Goal: Task Accomplishment & Management: Manage account settings

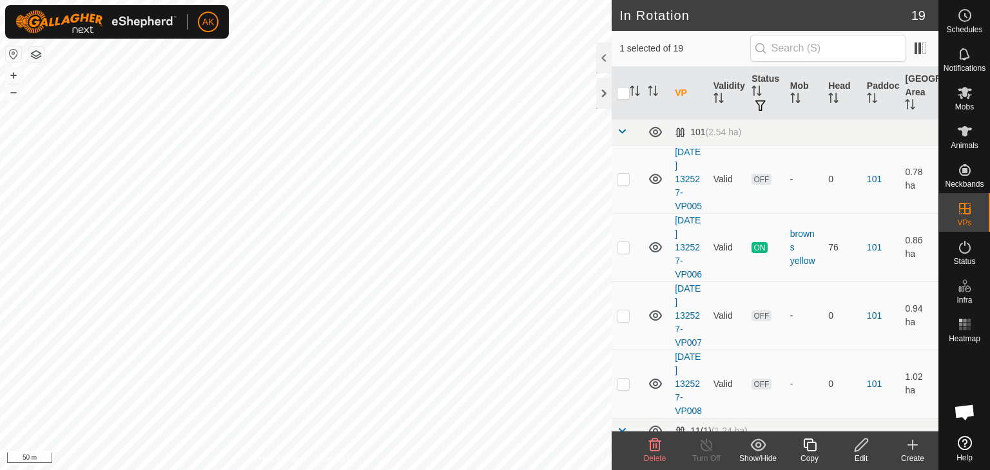
click at [647, 449] on icon at bounding box center [654, 444] width 15 height 15
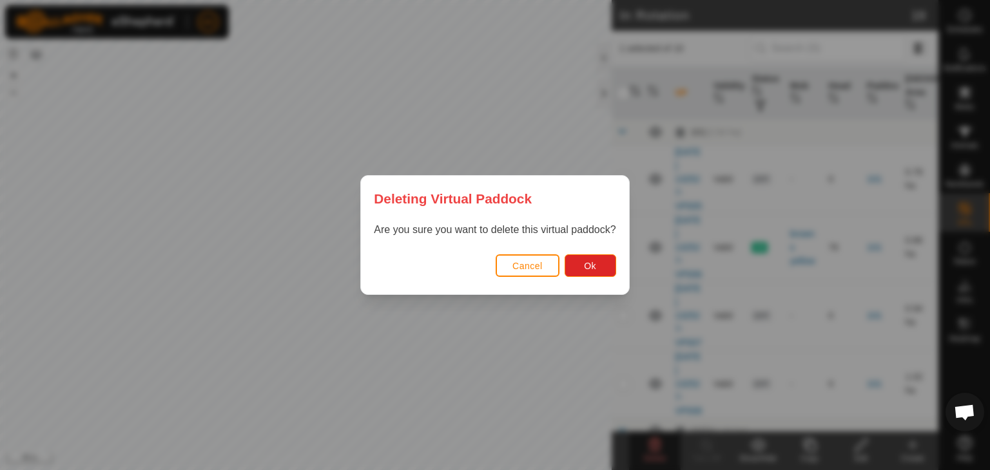
drag, startPoint x: 249, startPoint y: 500, endPoint x: 465, endPoint y: 500, distance: 215.2
click at [465, 470] on html "AK Schedules Notifications Mobs Animals Neckbands VPs Status Infra Heatmap Help…" at bounding box center [495, 235] width 990 height 470
click at [577, 267] on button "Ok" at bounding box center [590, 265] width 52 height 23
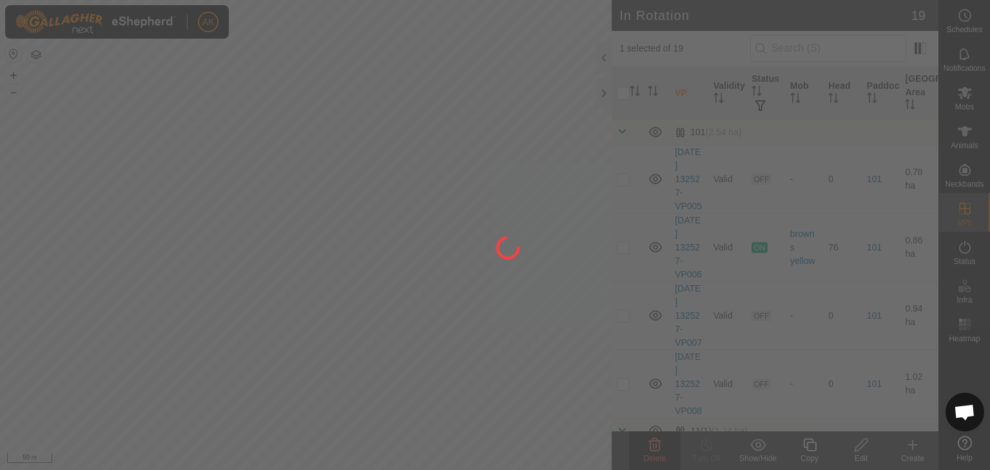
checkbox input "false"
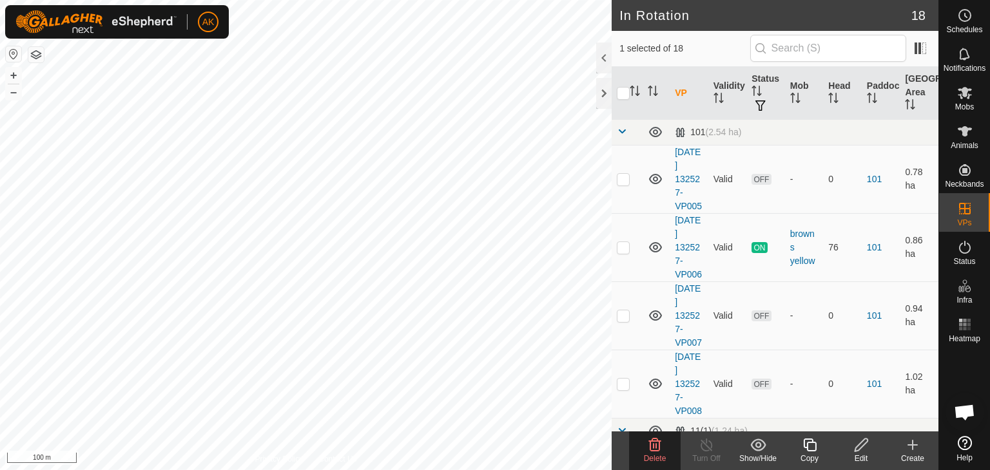
checkbox input "false"
checkbox input "true"
click at [959, 91] on icon at bounding box center [964, 92] width 15 height 15
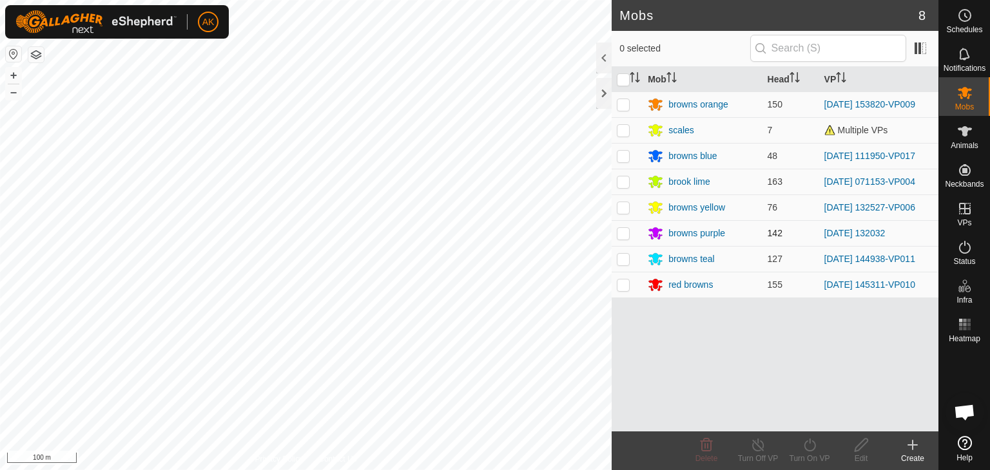
click at [620, 235] on p-checkbox at bounding box center [623, 233] width 13 height 10
checkbox input "true"
click at [805, 446] on icon at bounding box center [809, 444] width 16 height 15
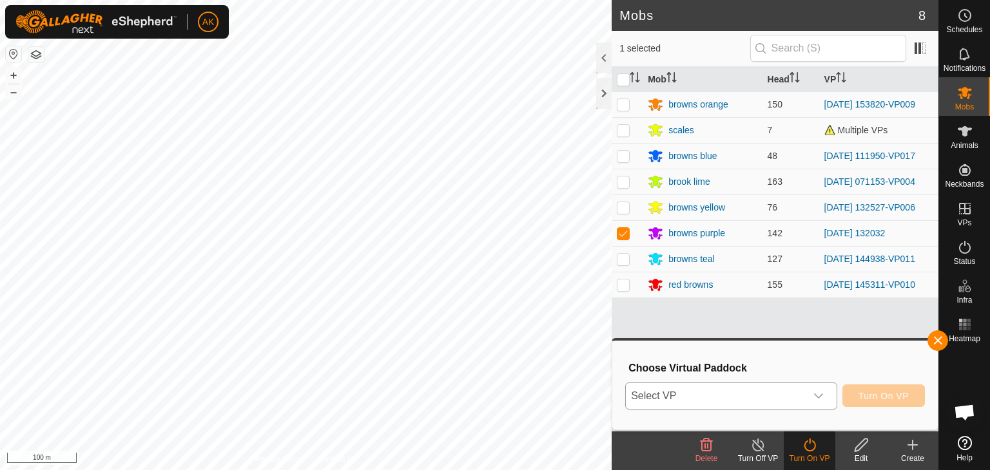
click at [812, 392] on div "dropdown trigger" at bounding box center [818, 396] width 26 height 26
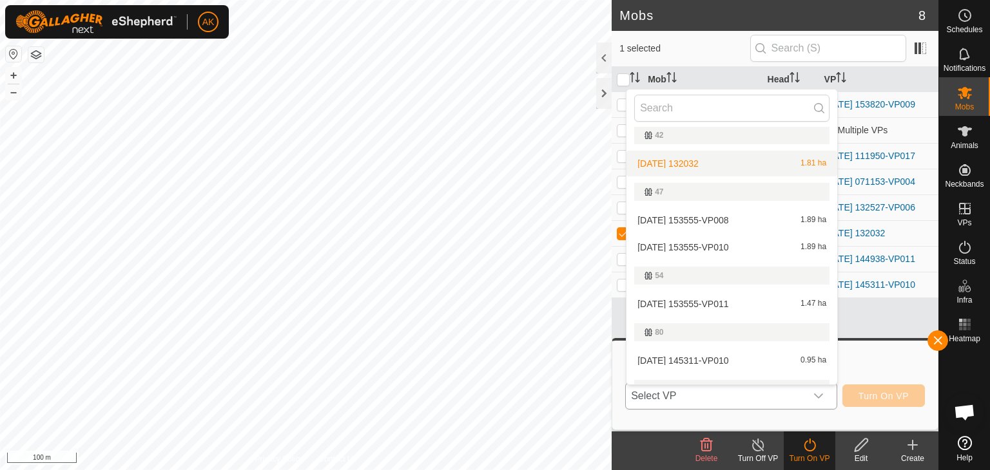
scroll to position [258, 0]
click at [694, 245] on li "[DATE] 153555-VP010 1.89 ha" at bounding box center [731, 247] width 211 height 26
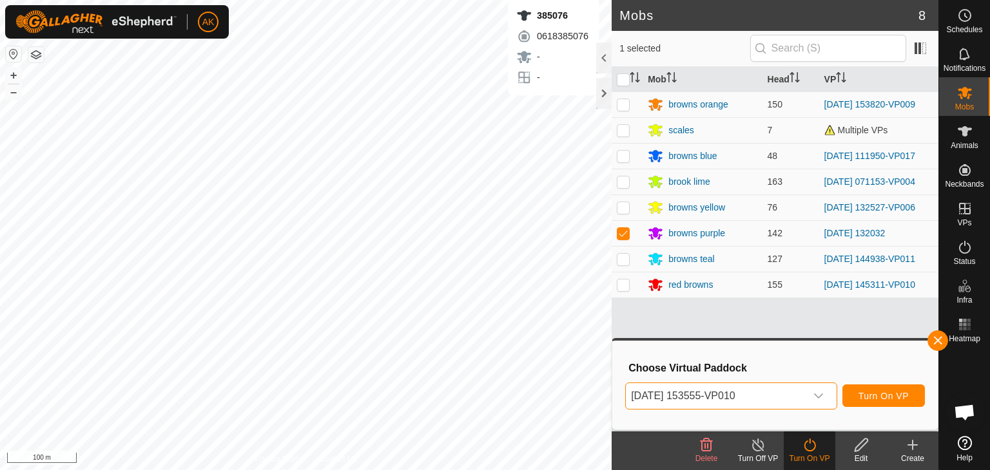
click at [821, 394] on icon "dropdown trigger" at bounding box center [818, 396] width 10 height 10
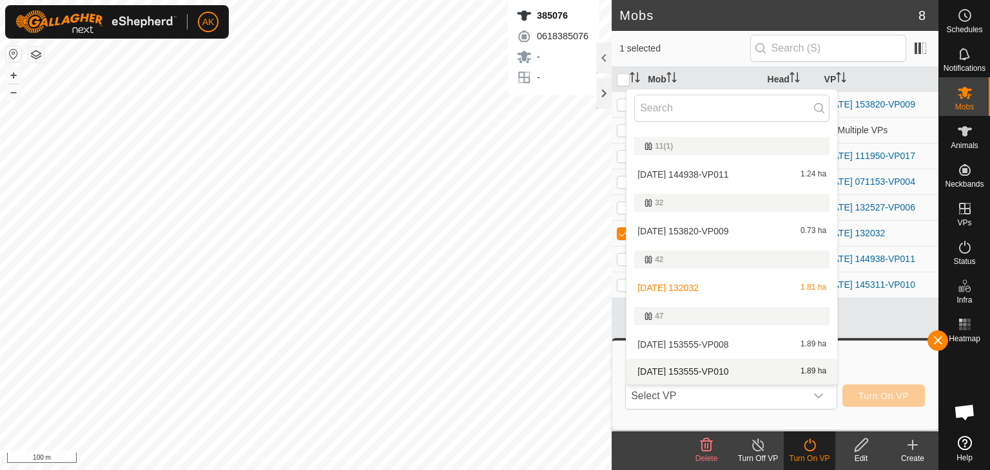
scroll to position [197, 0]
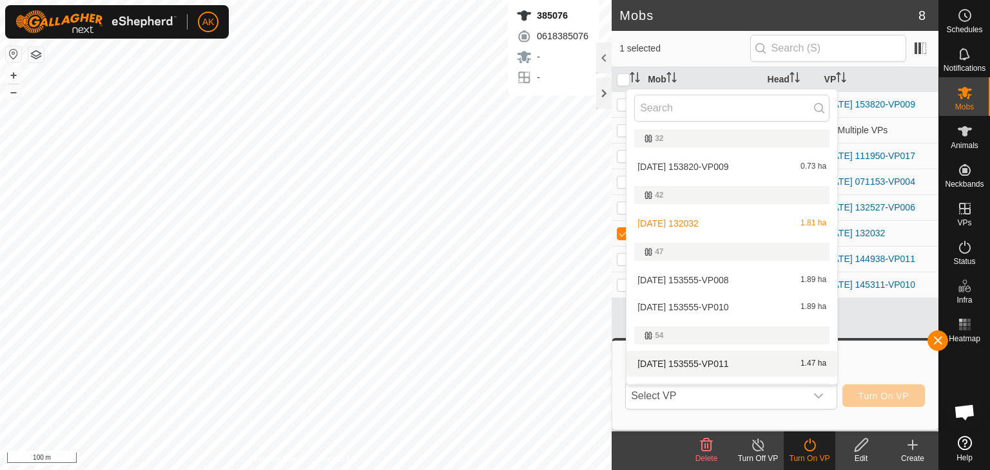
click at [703, 363] on li "[DATE] 153555-VP011 1.47 ha" at bounding box center [731, 364] width 211 height 26
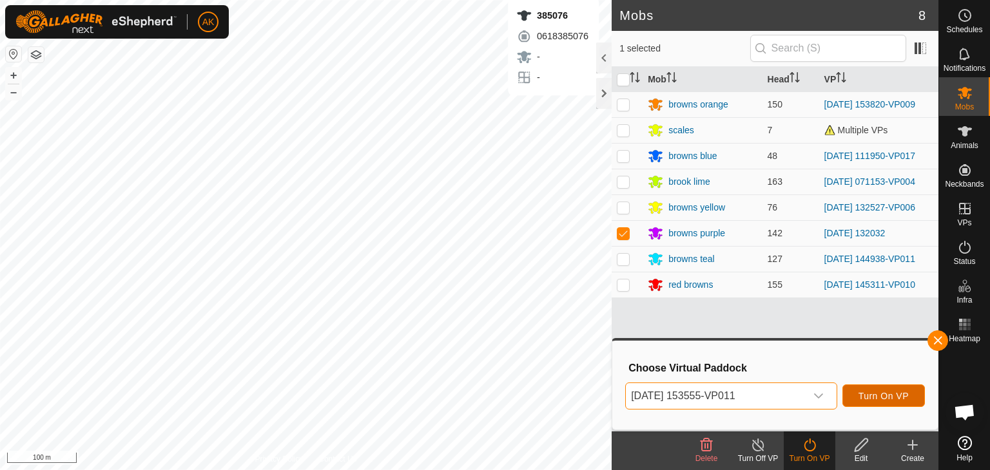
click at [903, 395] on span "Turn On VP" at bounding box center [883, 396] width 50 height 10
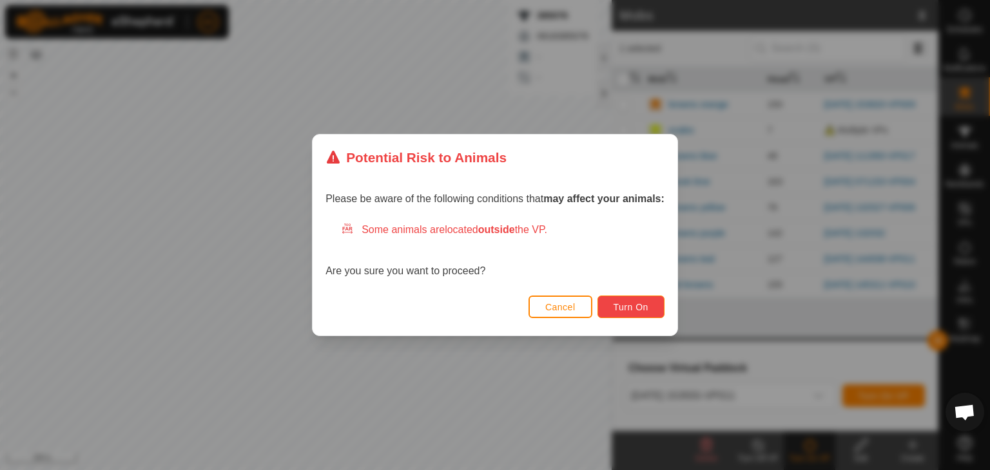
click at [642, 316] on button "Turn On" at bounding box center [630, 307] width 67 height 23
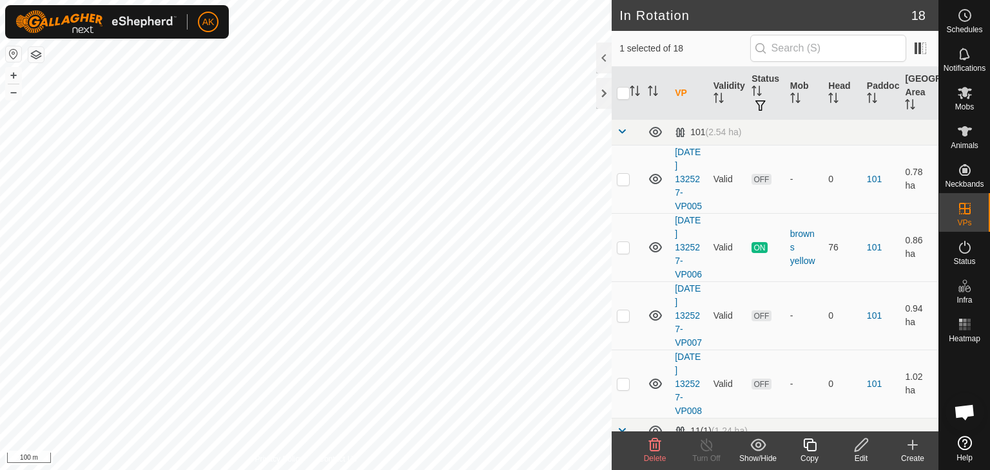
click at [656, 449] on icon at bounding box center [654, 444] width 15 height 15
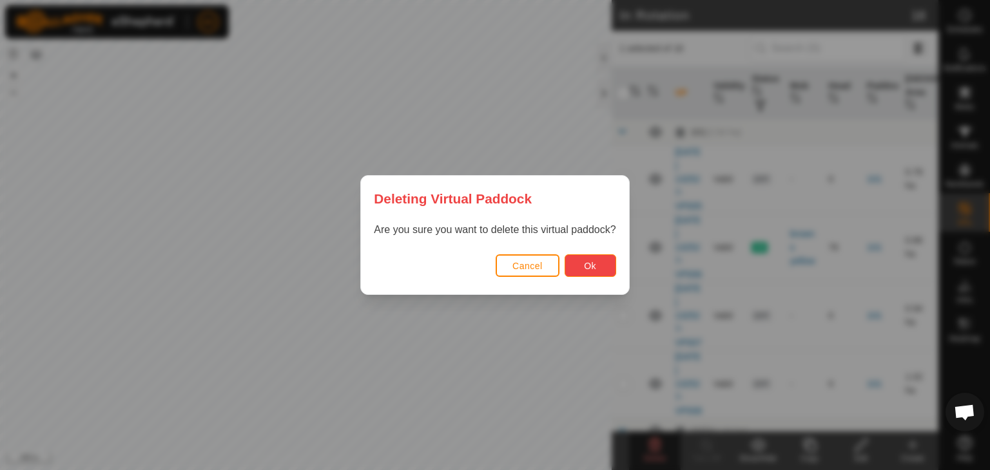
click at [595, 263] on span "Ok" at bounding box center [590, 266] width 12 height 10
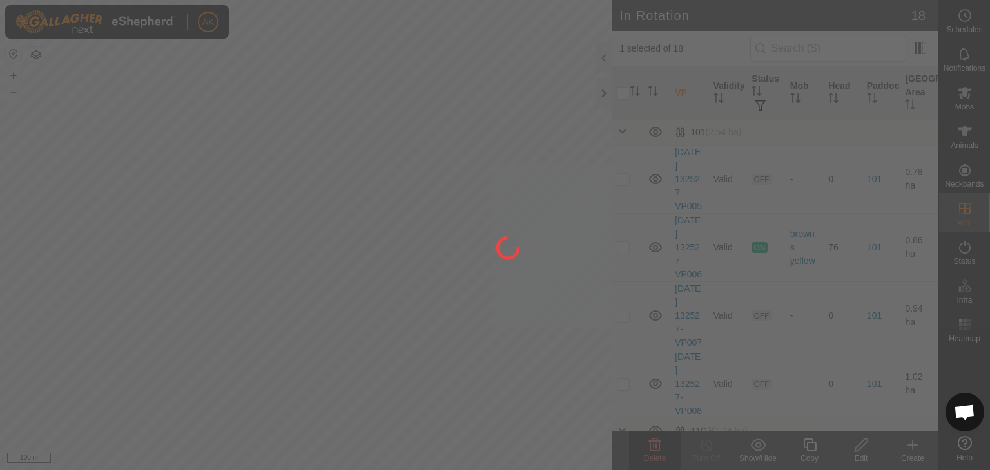
checkbox input "false"
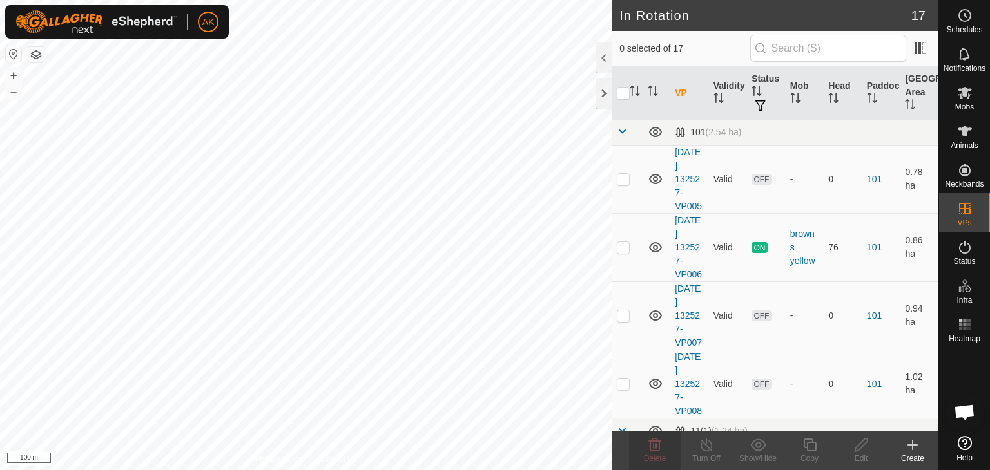
checkbox input "true"
click at [652, 446] on icon at bounding box center [654, 444] width 15 height 15
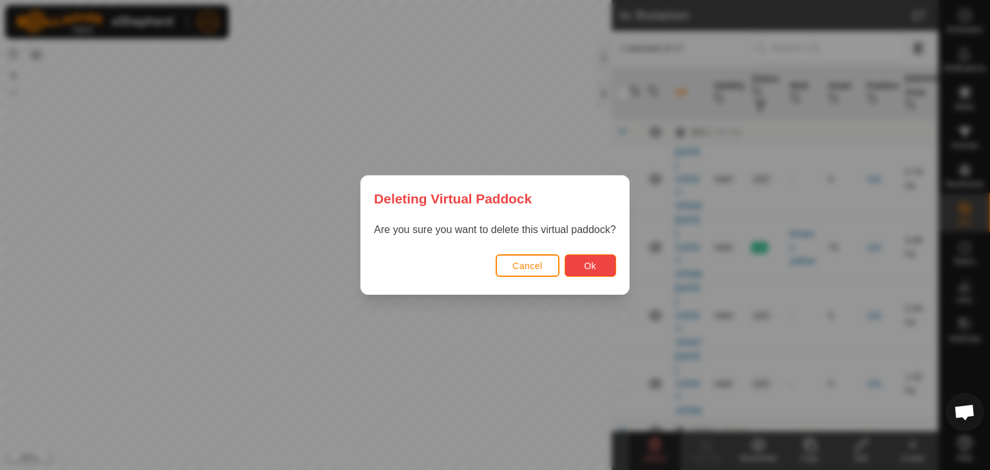
click at [606, 263] on button "Ok" at bounding box center [590, 265] width 52 height 23
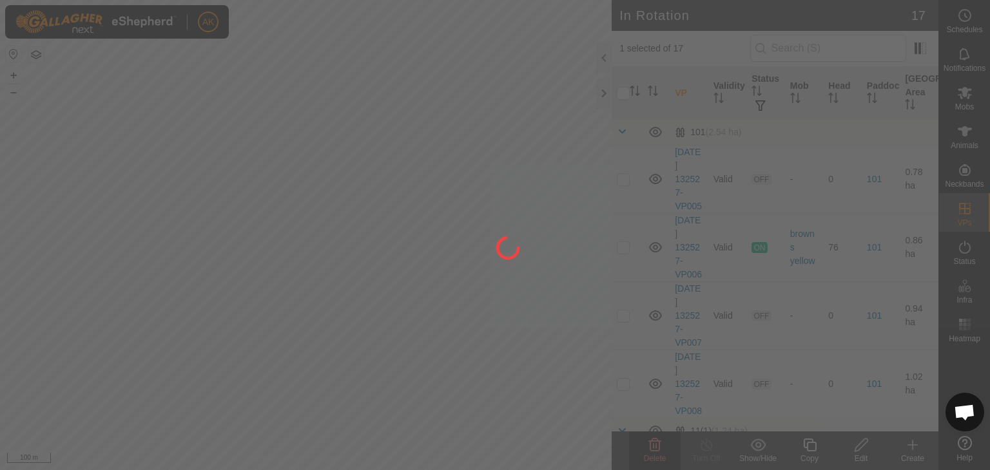
checkbox input "false"
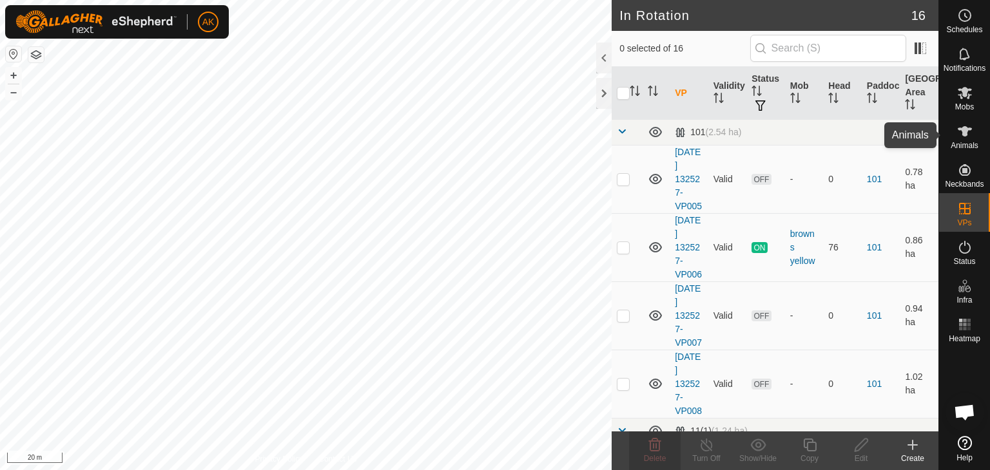
click at [963, 133] on icon at bounding box center [964, 131] width 14 height 10
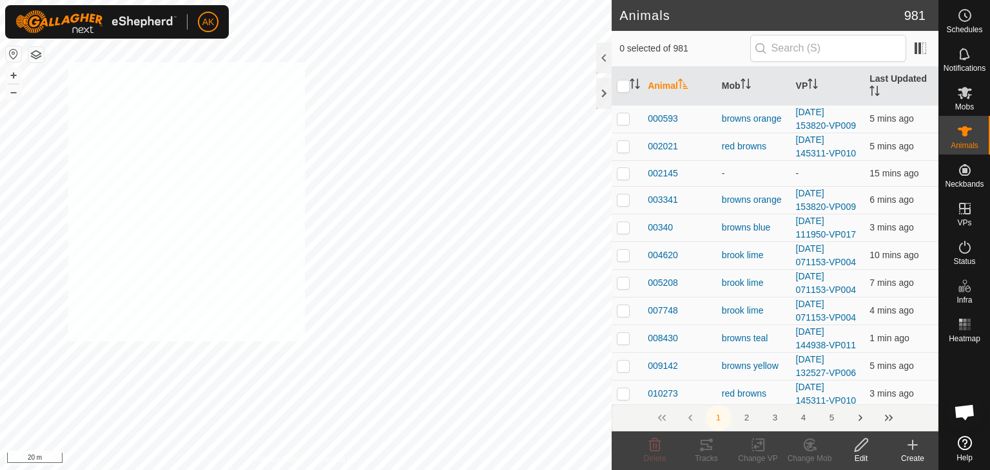
checkbox input "true"
click at [758, 445] on icon at bounding box center [758, 444] width 16 height 15
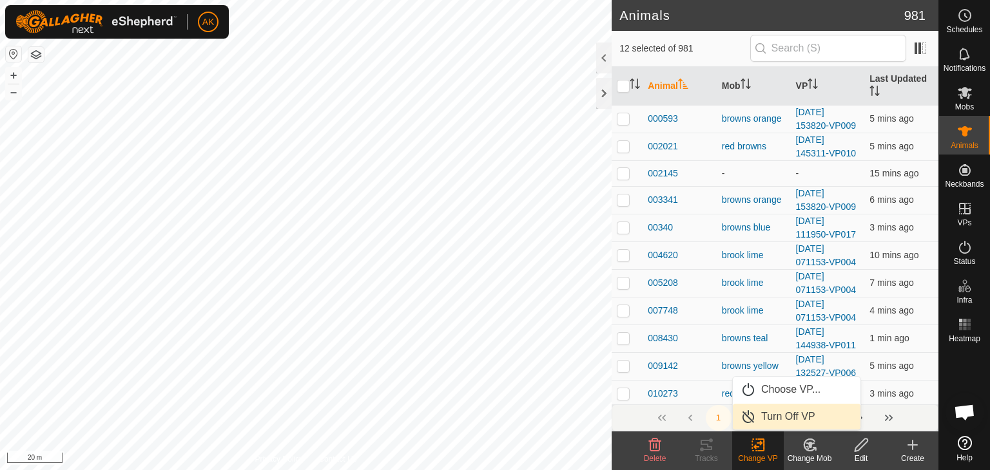
click at [771, 413] on link "Turn Off VP" at bounding box center [797, 417] width 128 height 26
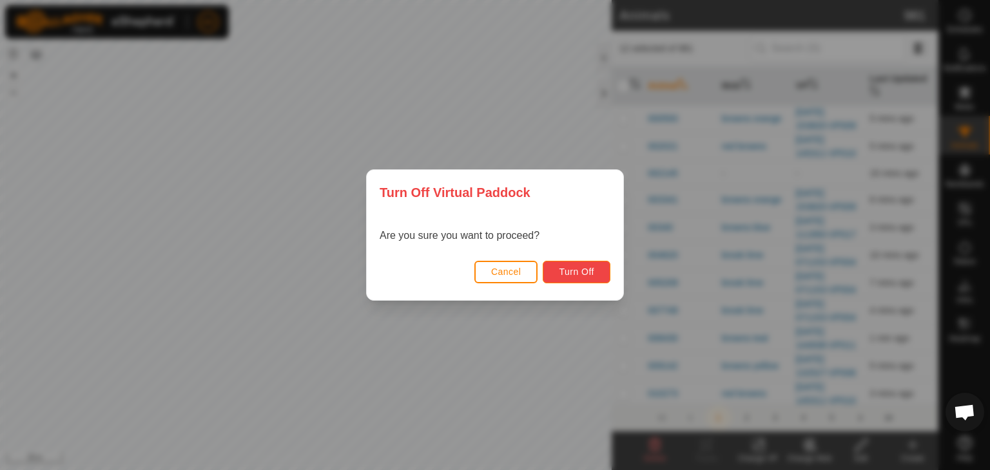
click at [591, 270] on span "Turn Off" at bounding box center [576, 272] width 35 height 10
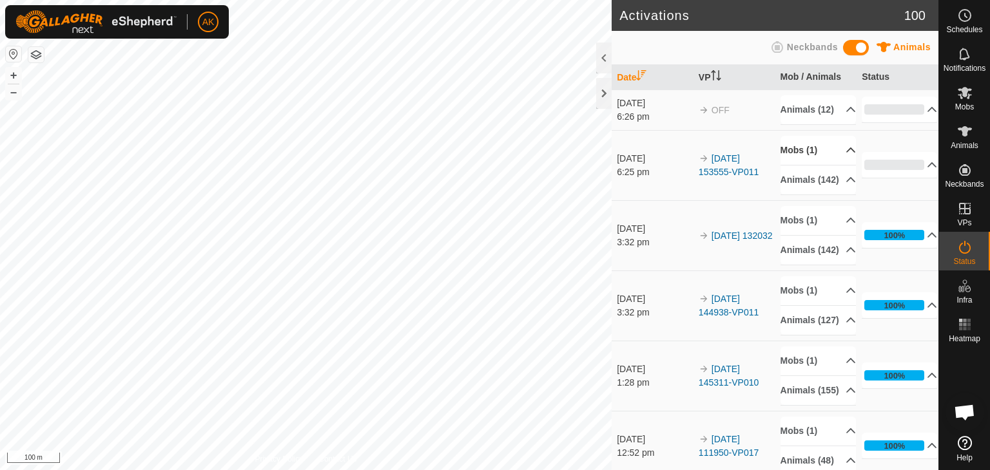
click at [791, 165] on p-accordion-header "Mobs (1)" at bounding box center [817, 150] width 75 height 29
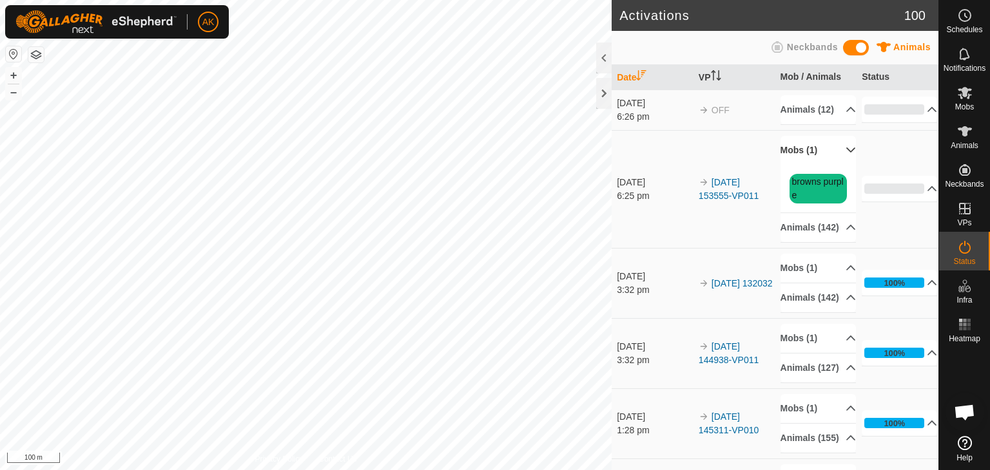
click at [791, 165] on p-accordion-header "Mobs (1)" at bounding box center [817, 150] width 75 height 29
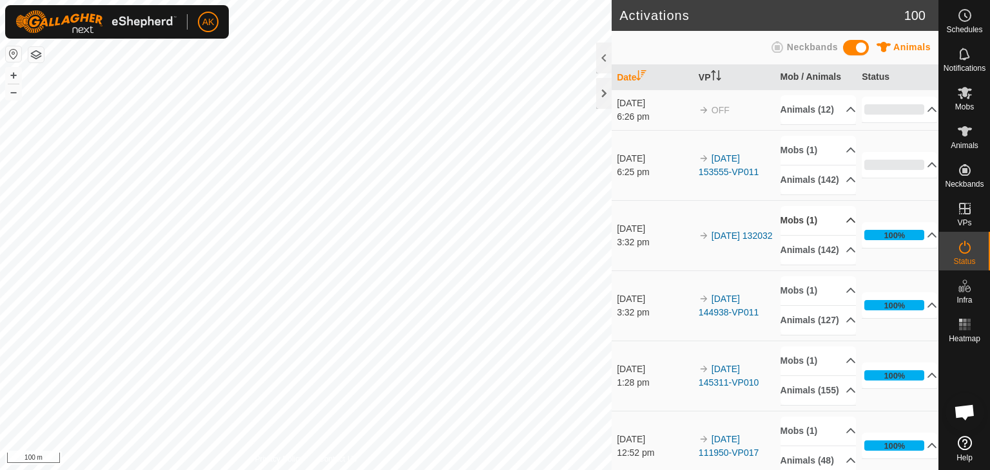
click at [803, 235] on p-accordion-header "Mobs (1)" at bounding box center [817, 220] width 75 height 29
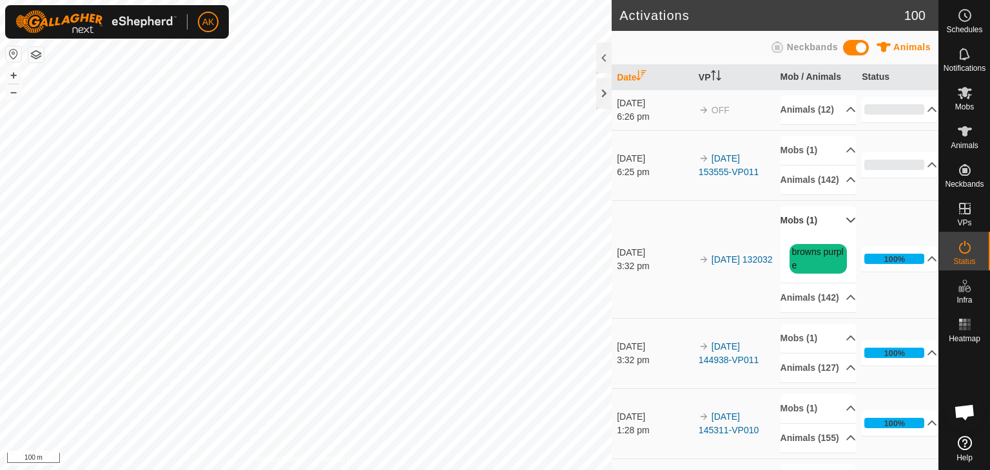
click at [803, 235] on p-accordion-header "Mobs (1)" at bounding box center [817, 220] width 75 height 29
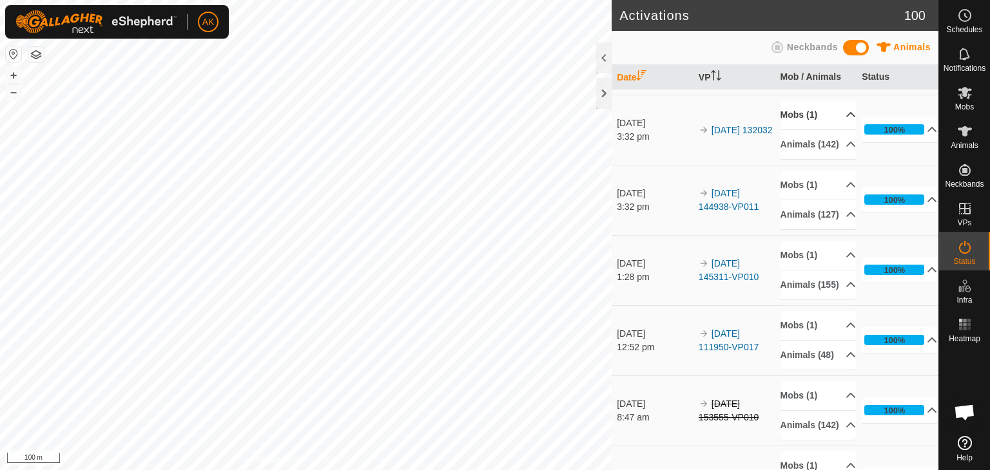
scroll to position [129, 0]
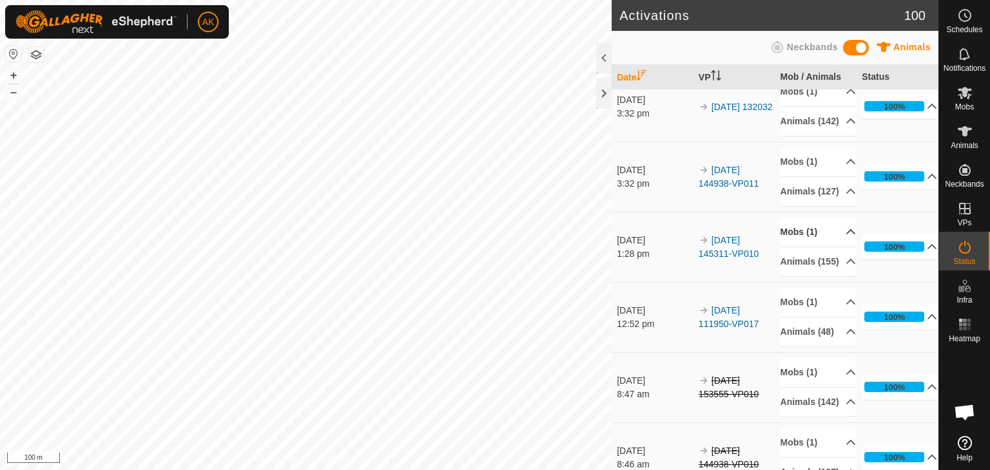
click at [799, 247] on p-accordion-header "Mobs (1)" at bounding box center [817, 232] width 75 height 29
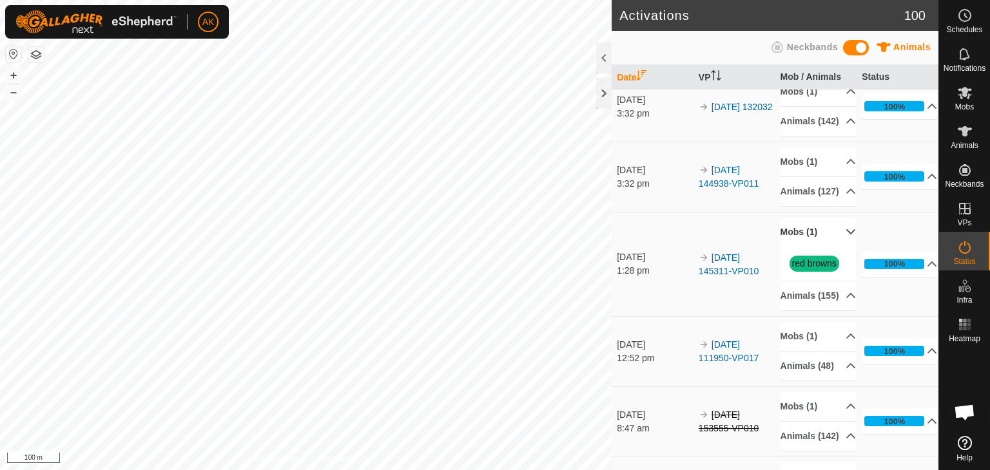
click at [799, 247] on p-accordion-header "Mobs (1)" at bounding box center [817, 232] width 75 height 29
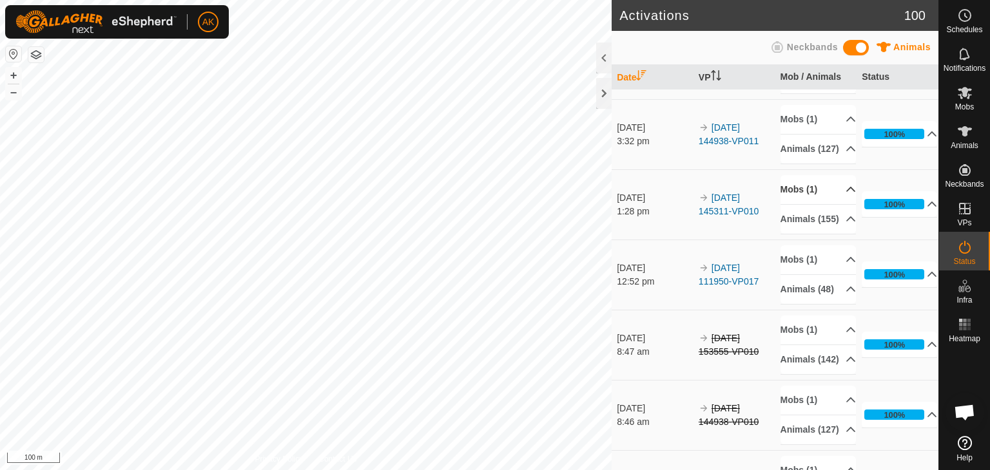
scroll to position [193, 0]
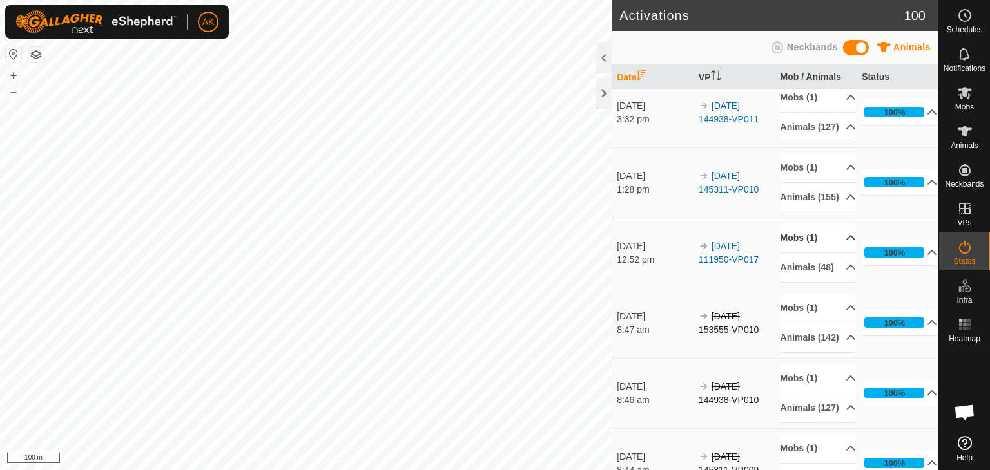
click at [799, 253] on p-accordion-header "Mobs (1)" at bounding box center [817, 238] width 75 height 29
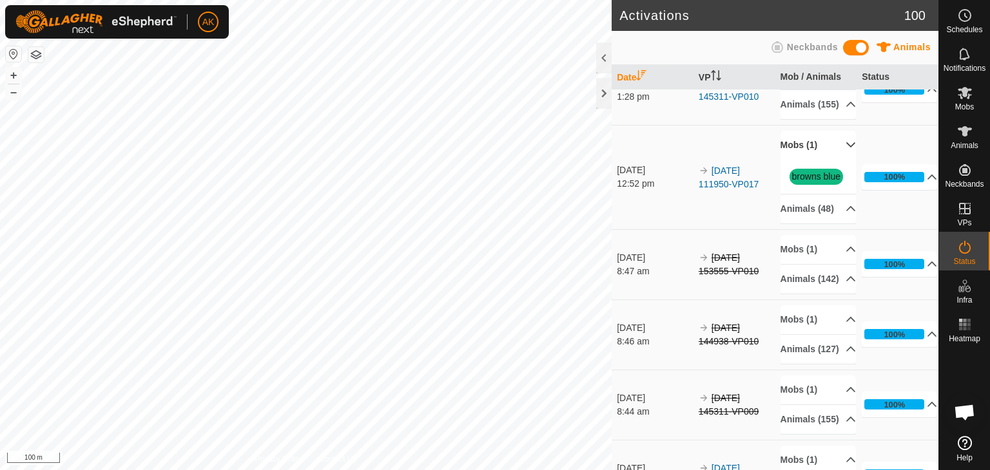
scroll to position [322, 0]
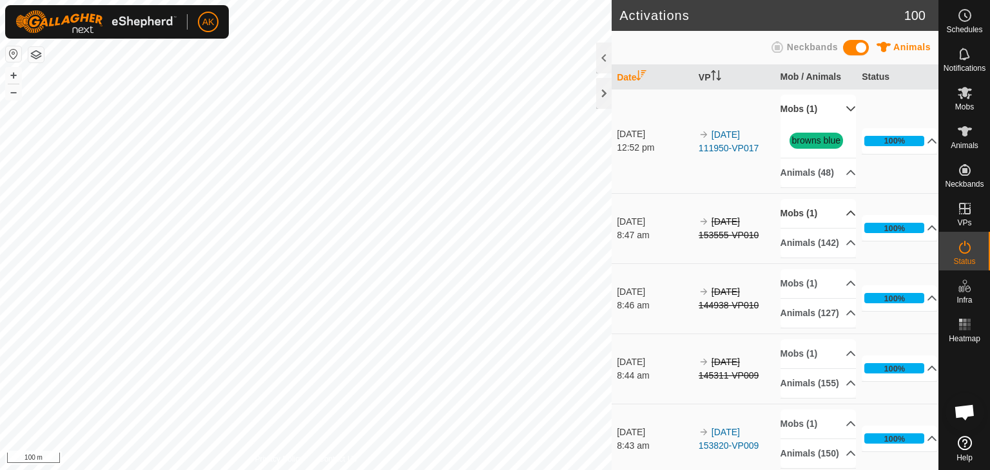
click at [801, 228] on p-accordion-header "Mobs (1)" at bounding box center [817, 213] width 75 height 29
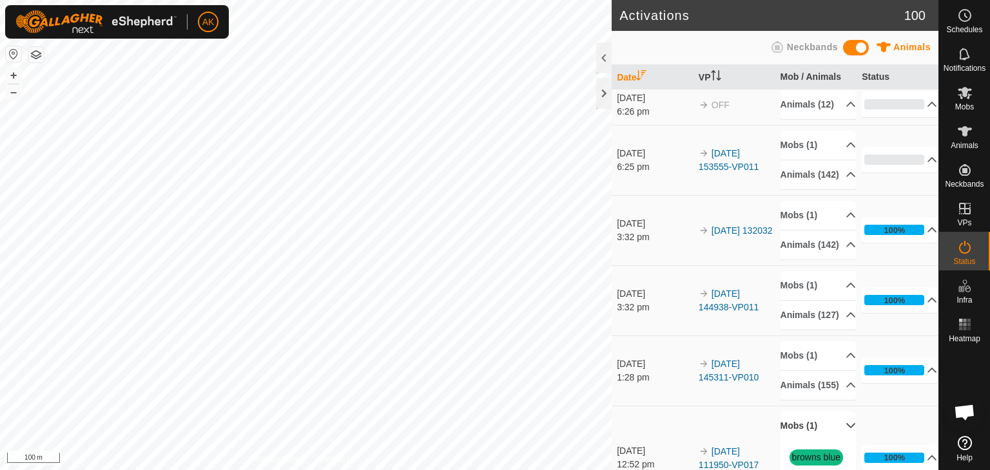
scroll to position [0, 0]
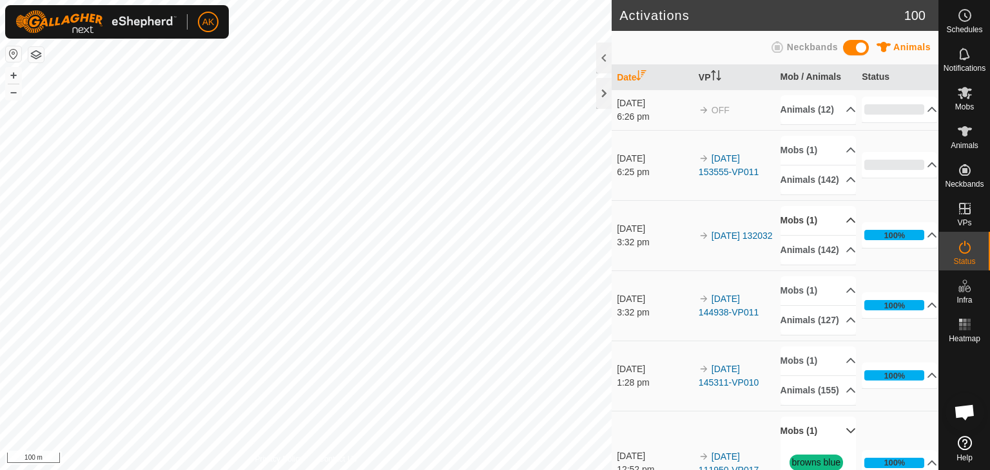
click at [791, 235] on p-accordion-header "Mobs (1)" at bounding box center [817, 220] width 75 height 29
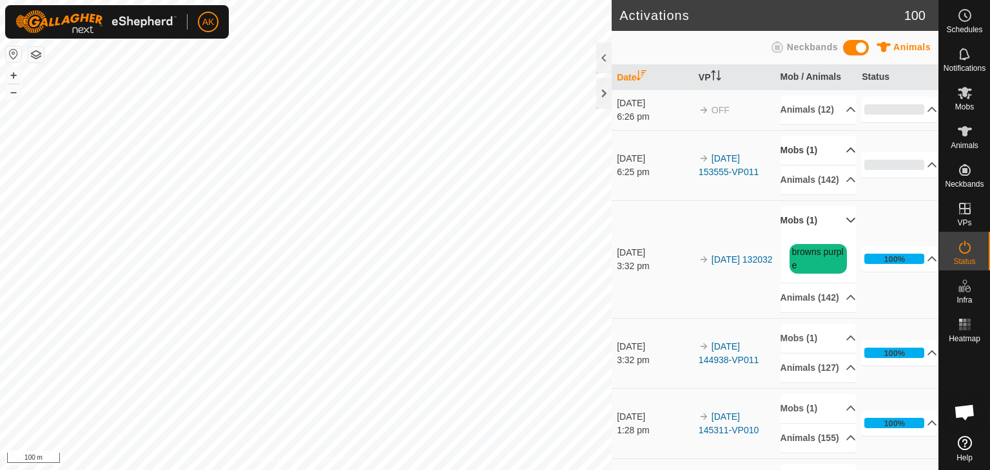
click at [798, 162] on p-accordion-header "Mobs (1)" at bounding box center [817, 150] width 75 height 29
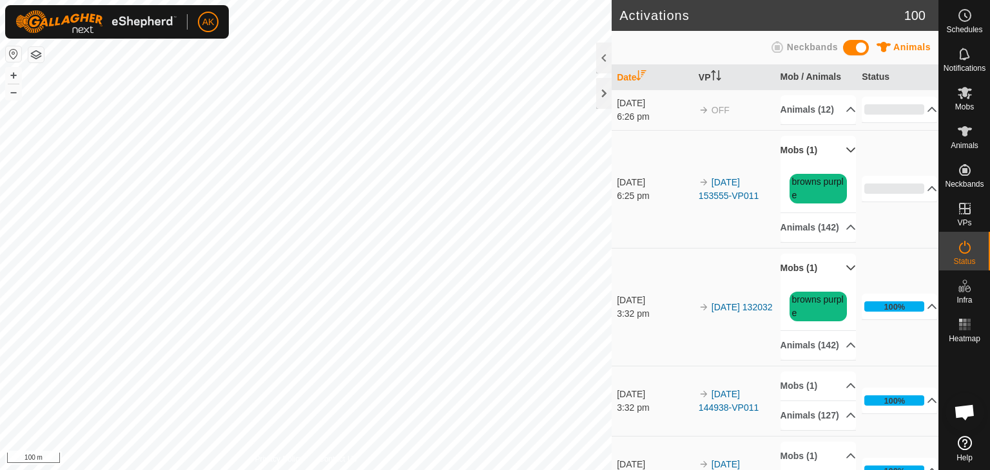
click at [798, 162] on p-accordion-header "Mobs (1)" at bounding box center [817, 150] width 75 height 29
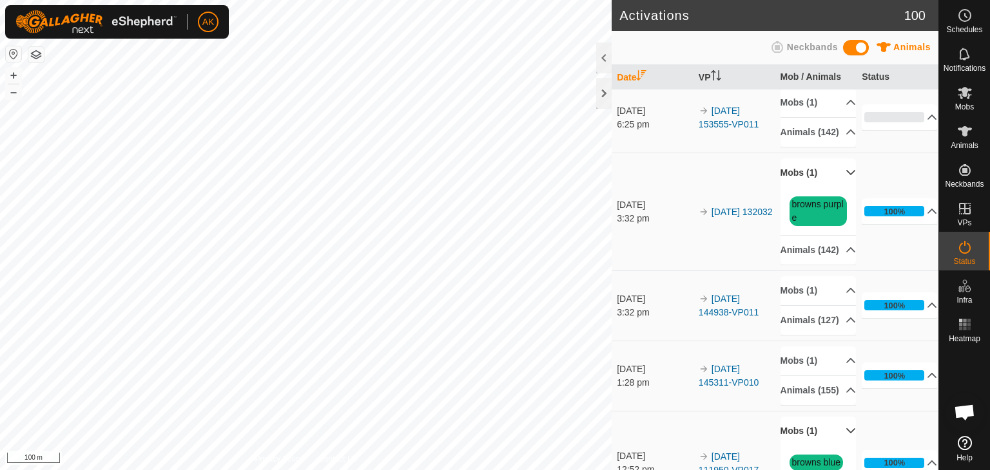
scroll to position [129, 0]
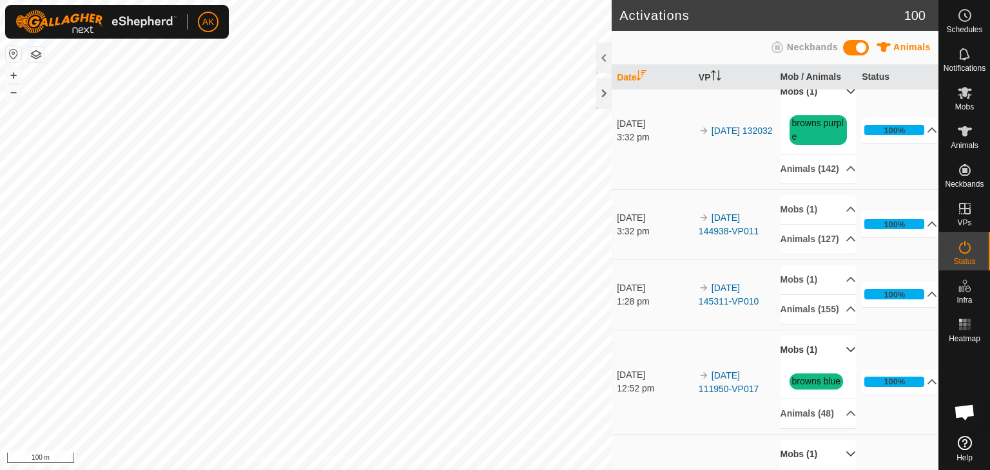
click at [34, 55] on button "button" at bounding box center [35, 54] width 15 height 15
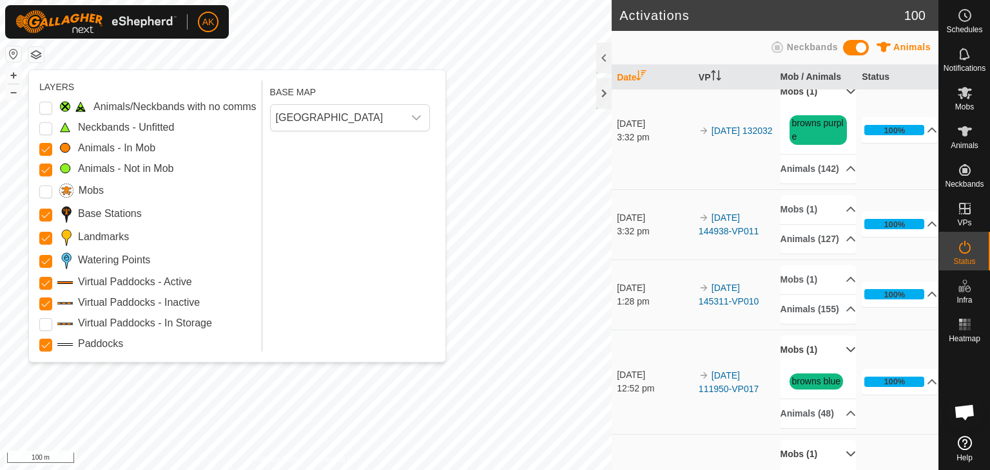
click at [34, 55] on button "button" at bounding box center [35, 54] width 15 height 15
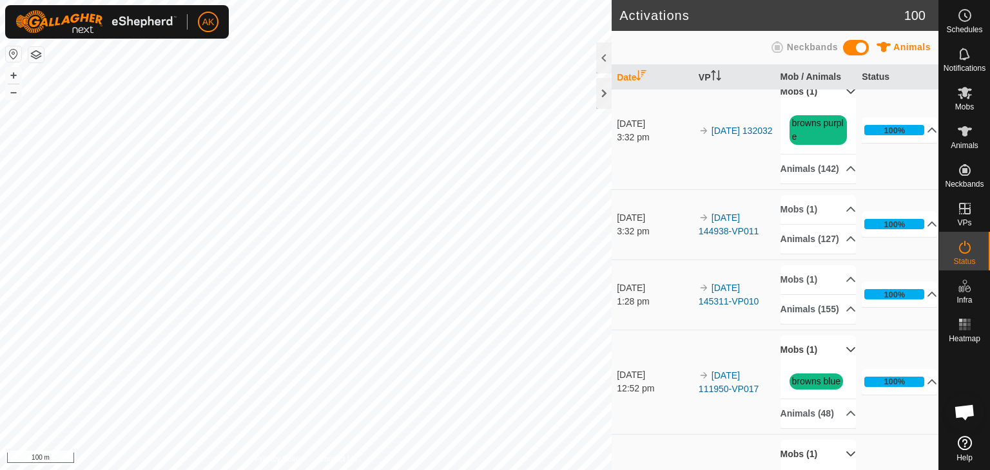
click at [34, 55] on button "button" at bounding box center [35, 54] width 15 height 15
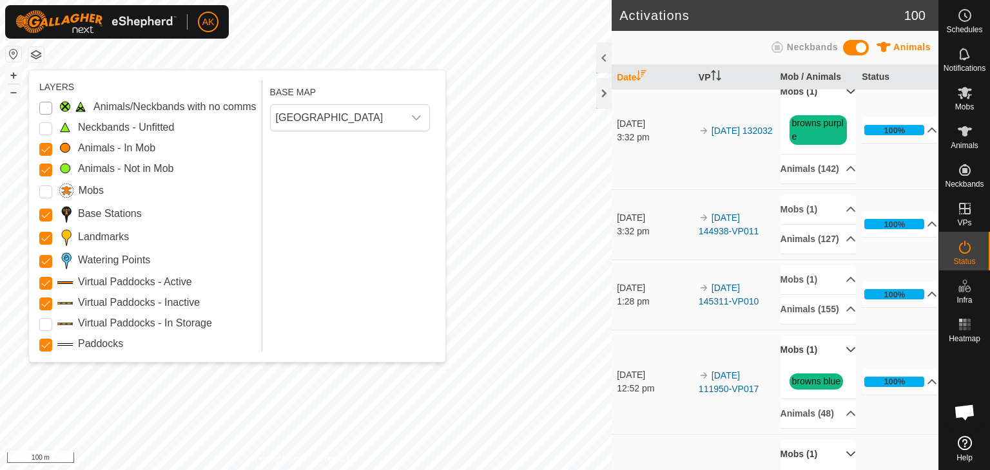
click at [47, 113] on Issue "Animals/Neckbands with no comms" at bounding box center [45, 108] width 13 height 13
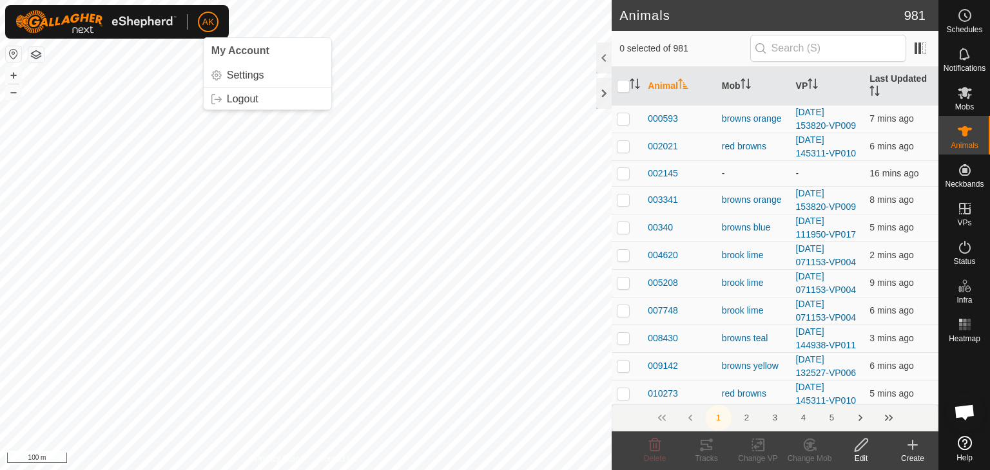
click at [36, 61] on button "button" at bounding box center [35, 54] width 15 height 15
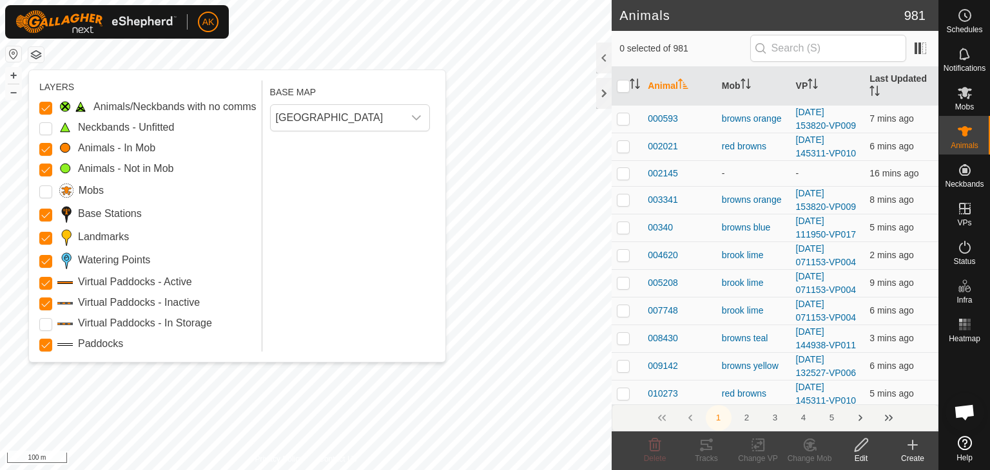
click at [37, 104] on div "LAYERS Animals/Neckbands with no comms Neckbands - Unfitted Animals - In Mob An…" at bounding box center [237, 216] width 416 height 292
click at [46, 104] on Issue "Animals/Neckbands with no comms" at bounding box center [45, 108] width 13 height 13
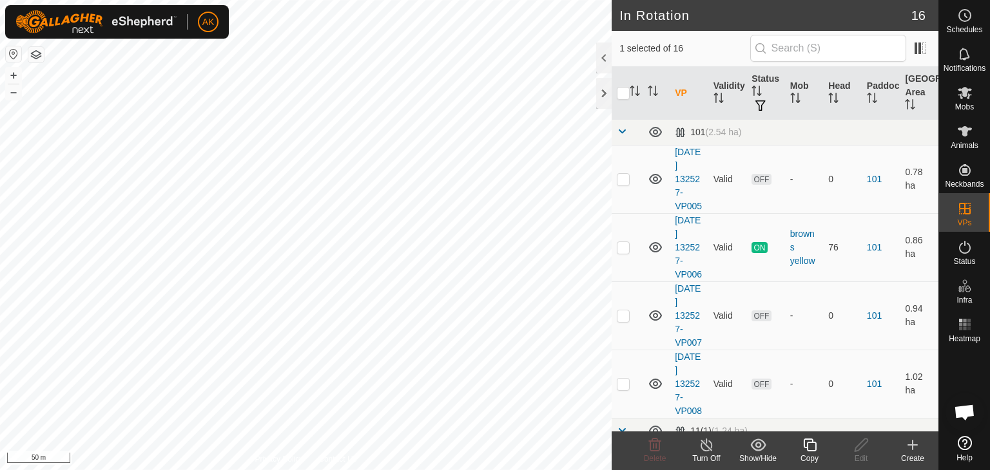
checkbox input "true"
checkbox input "false"
checkbox input "true"
checkbox input "false"
click at [654, 450] on icon at bounding box center [655, 445] width 12 height 13
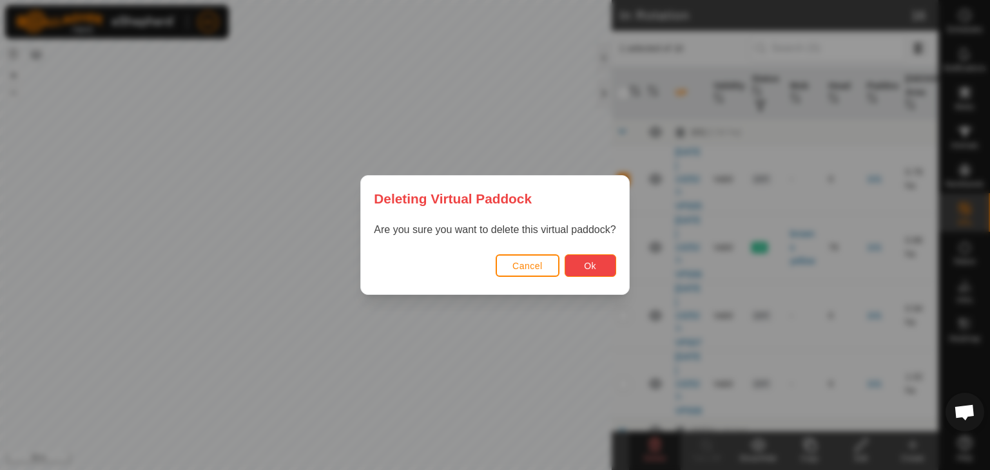
click at [572, 261] on button "Ok" at bounding box center [590, 265] width 52 height 23
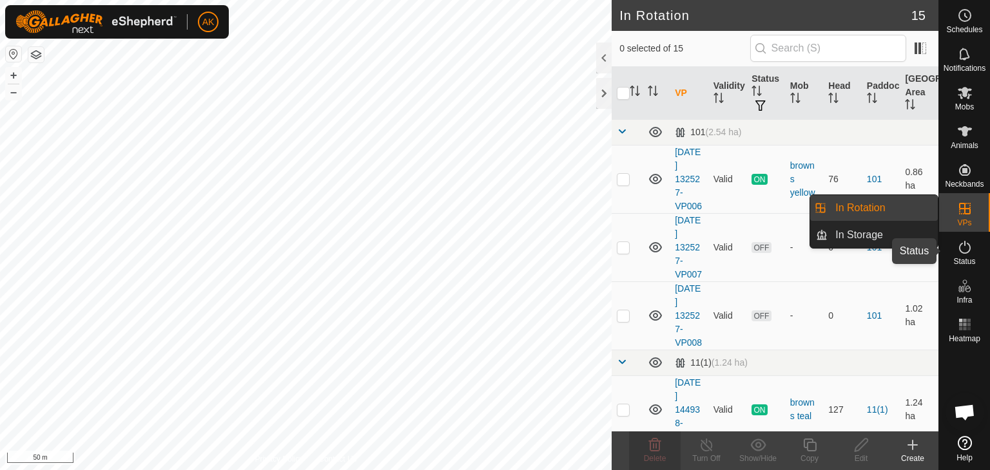
click at [963, 248] on icon at bounding box center [964, 247] width 15 height 15
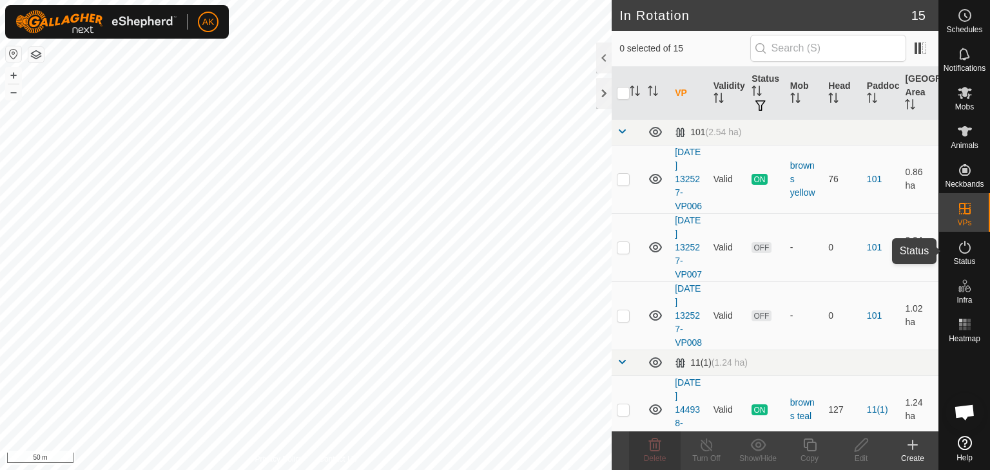
click at [963, 248] on icon at bounding box center [964, 247] width 15 height 15
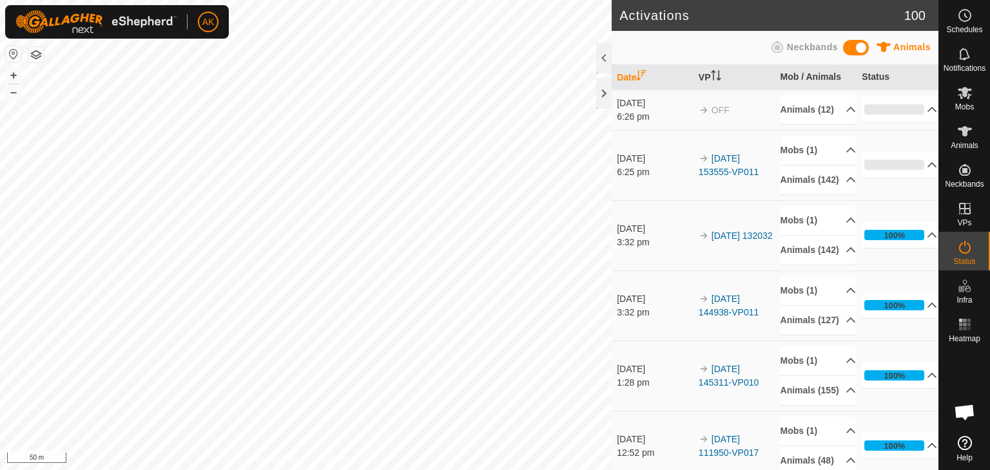
click at [37, 55] on button "button" at bounding box center [35, 54] width 15 height 15
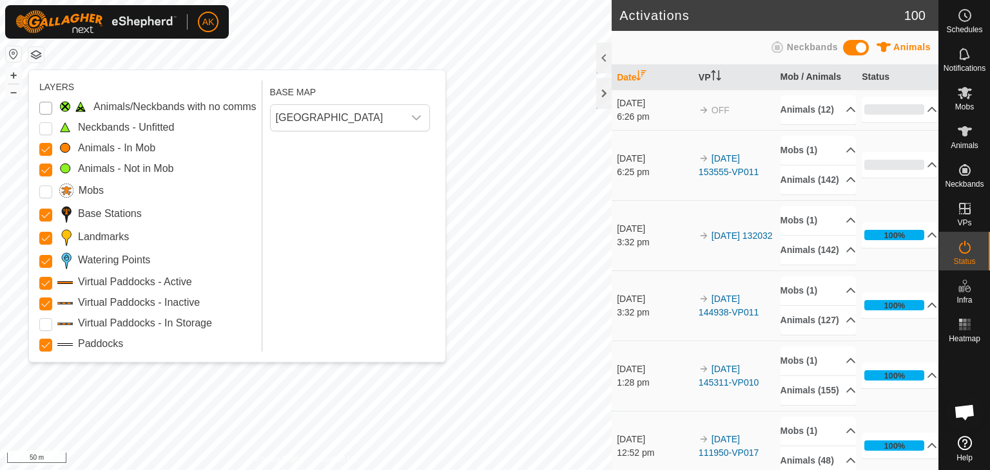
click at [46, 106] on Issue "Animals/Neckbands with no comms" at bounding box center [45, 108] width 13 height 13
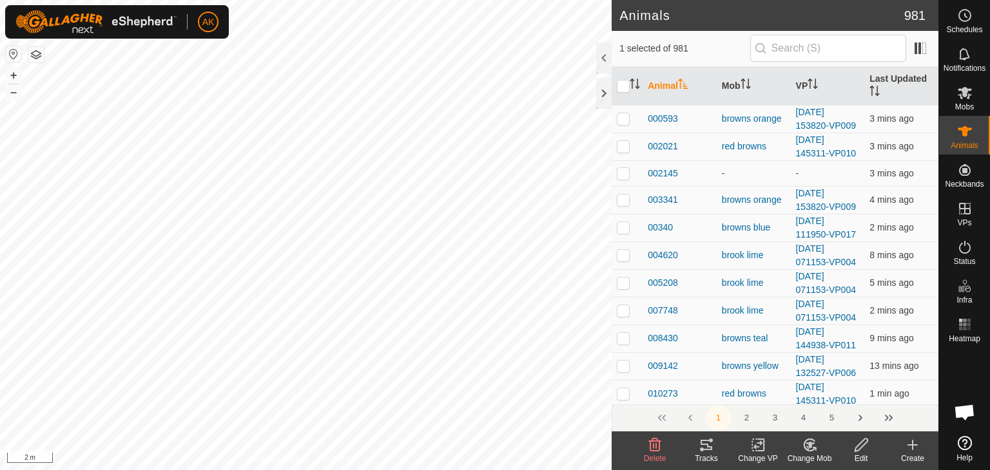
click at [754, 445] on icon at bounding box center [757, 445] width 9 height 8
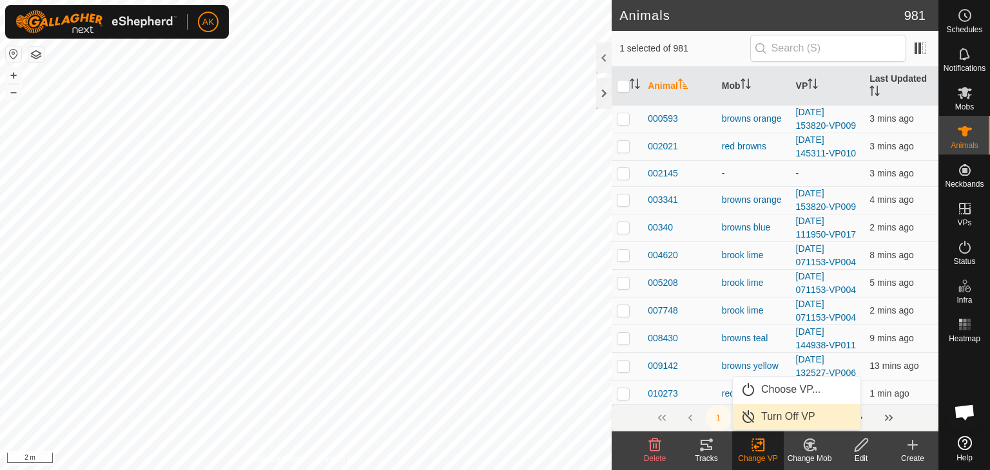
click at [771, 418] on link "Turn Off VP" at bounding box center [797, 417] width 128 height 26
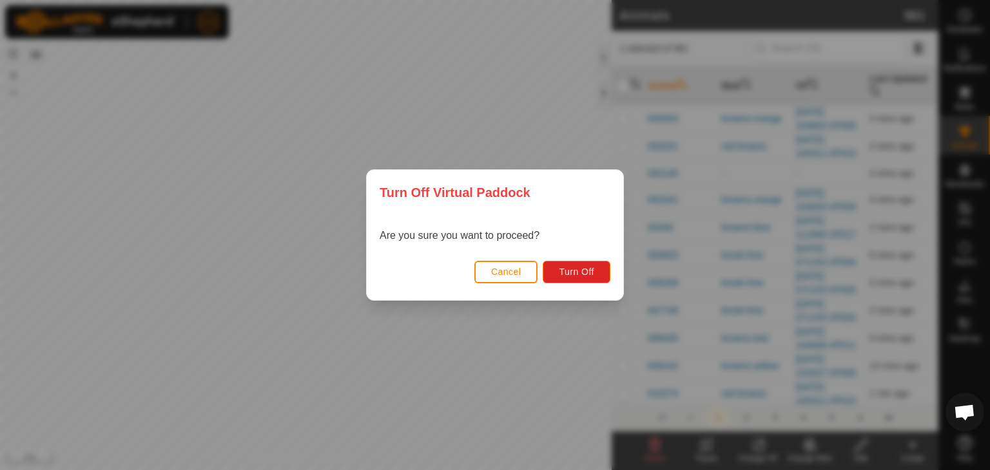
click at [519, 122] on div "Turn Off Virtual Paddock Are you sure you want to proceed? Cancel Turn Off" at bounding box center [495, 235] width 990 height 470
click at [512, 280] on button "Cancel" at bounding box center [506, 272] width 64 height 23
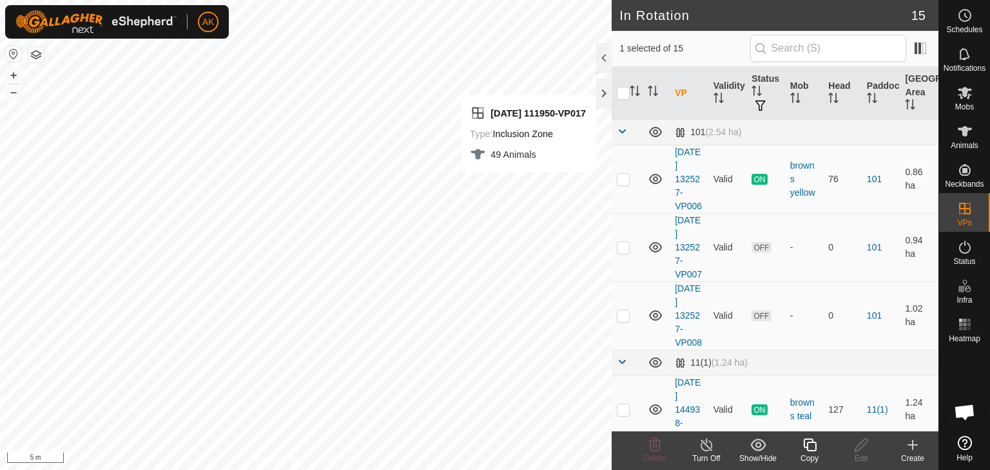
checkbox input "false"
checkbox input "true"
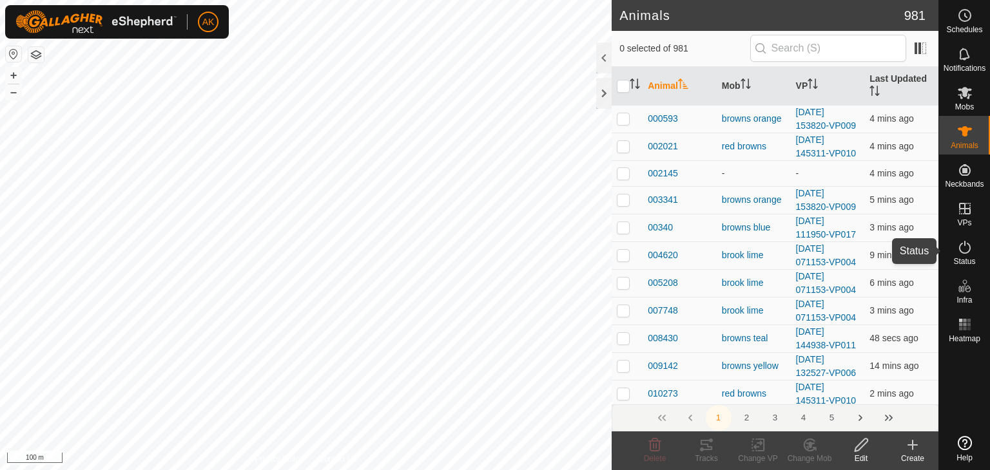
click at [965, 248] on icon at bounding box center [964, 247] width 15 height 15
